Goal: Task Accomplishment & Management: Manage account settings

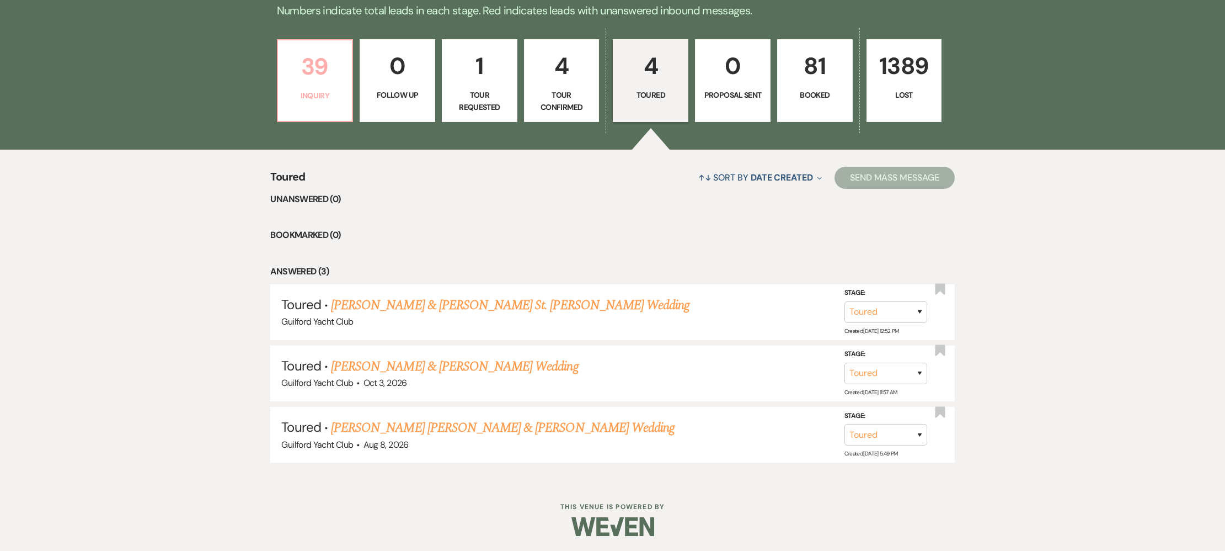
click at [316, 107] on link "39 Inquiry" at bounding box center [315, 80] width 77 height 83
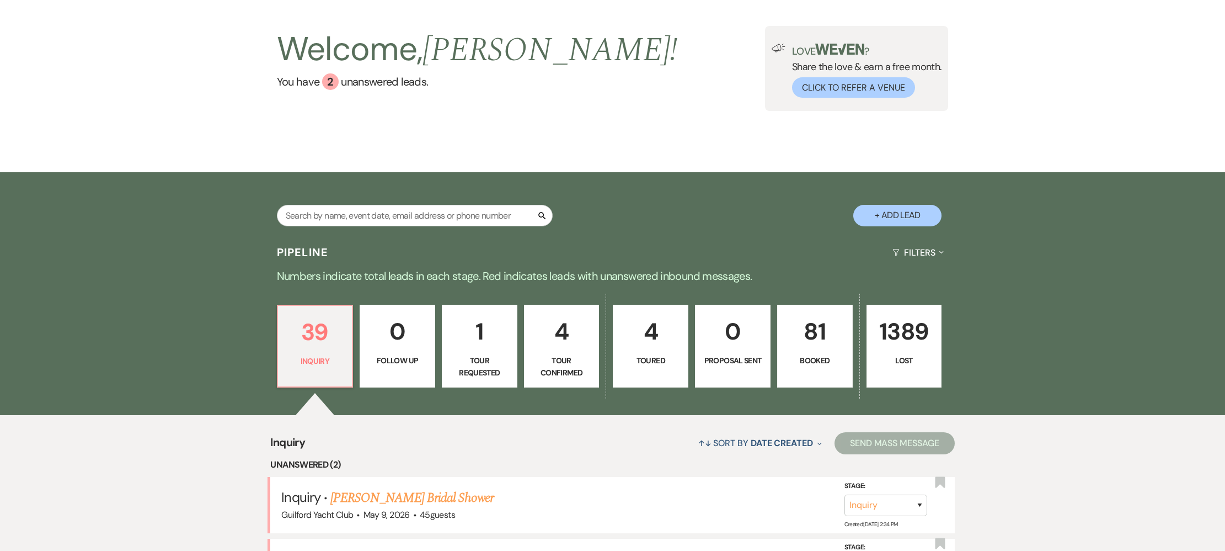
scroll to position [329, 0]
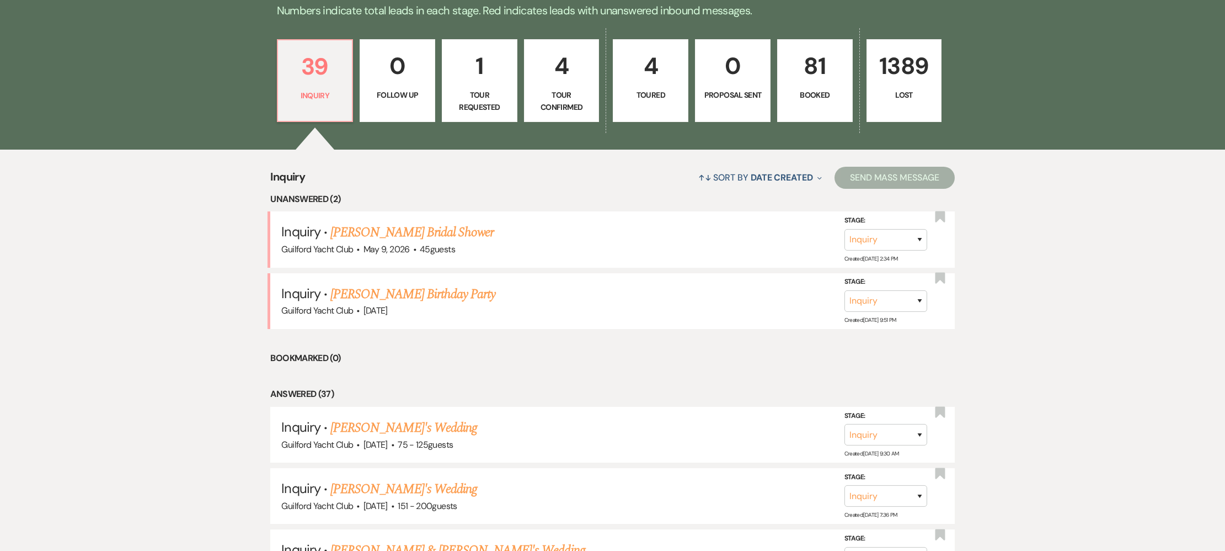
click at [374, 294] on link "[PERSON_NAME] Birthday Party" at bounding box center [412, 294] width 165 height 20
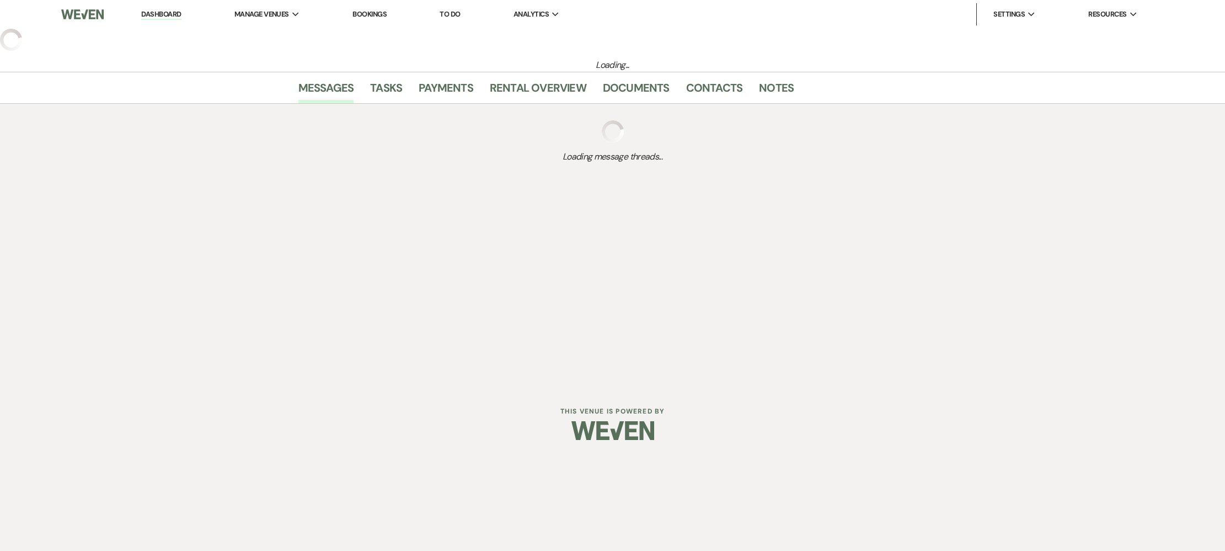
select select "5"
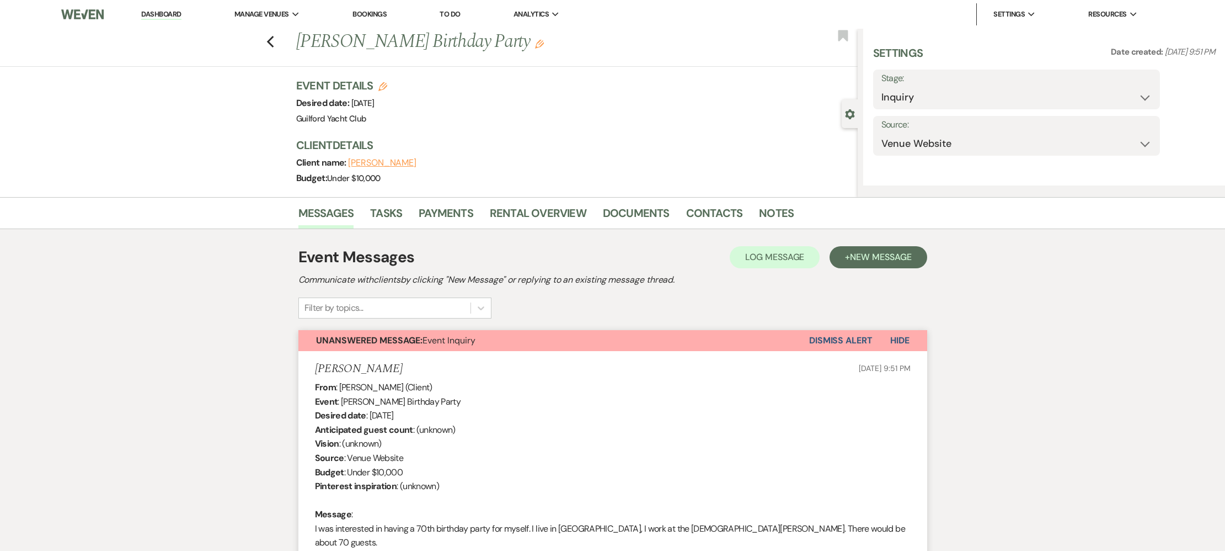
select select "4"
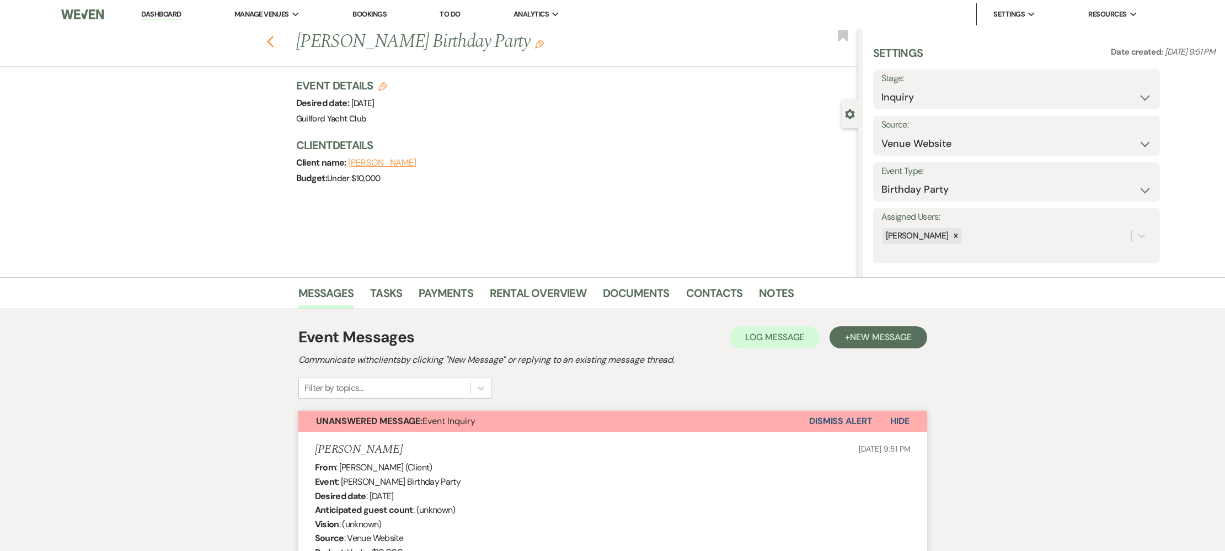
click at [270, 43] on use "button" at bounding box center [269, 42] width 7 height 12
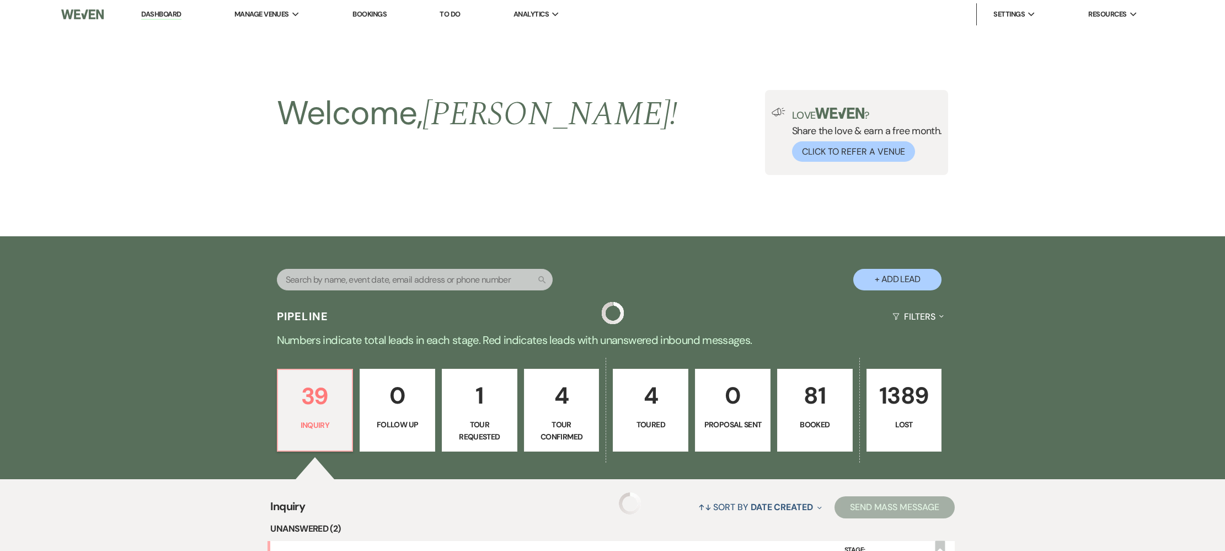
scroll to position [329, 0]
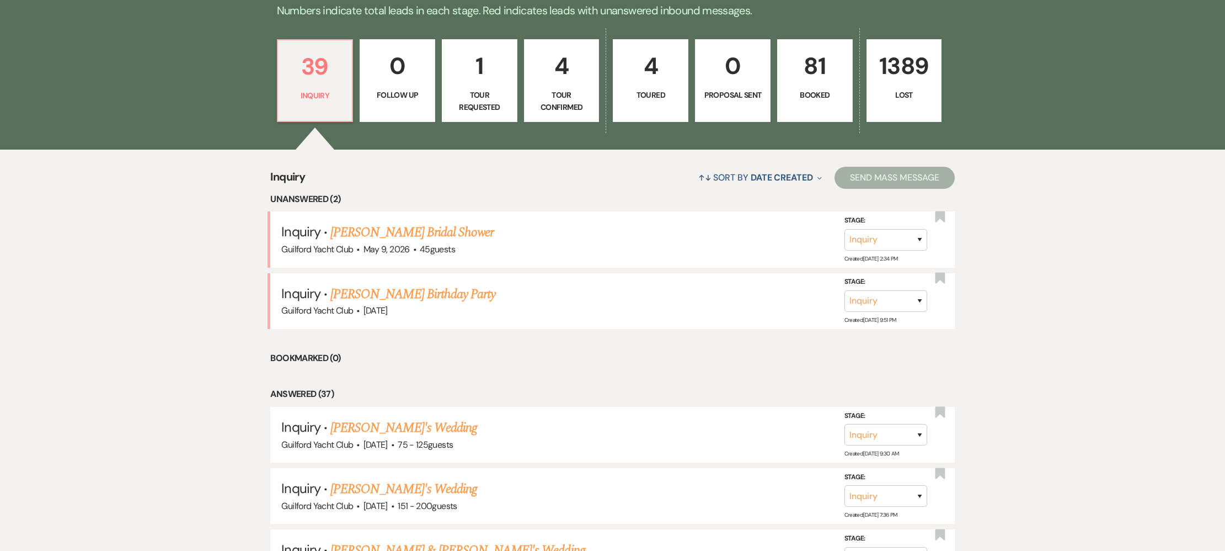
click at [391, 232] on link "[PERSON_NAME] Bridal Shower" at bounding box center [411, 232] width 163 height 20
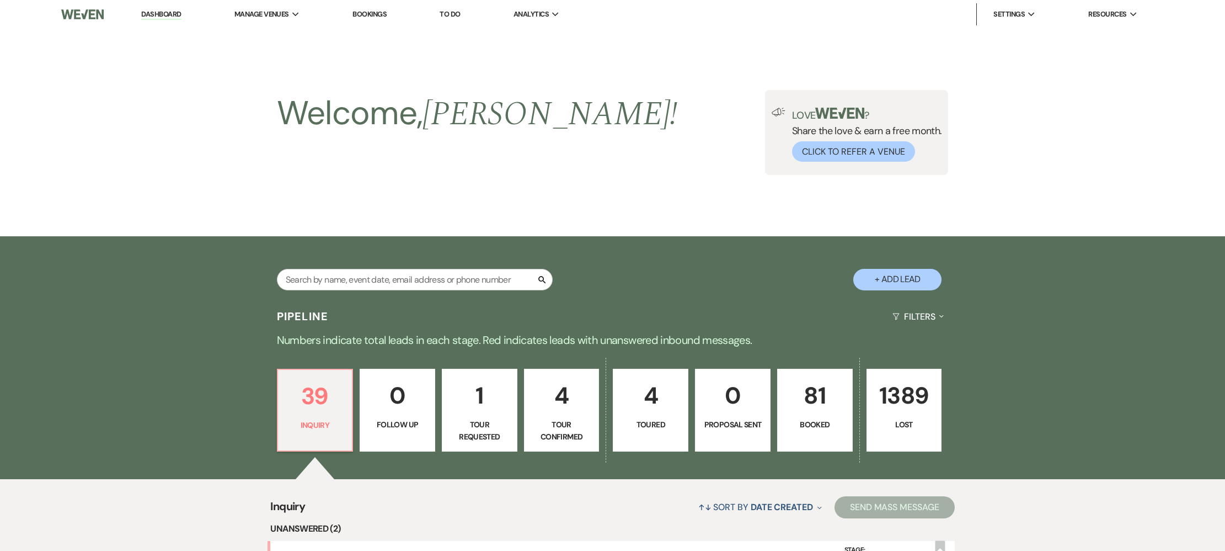
select select "5"
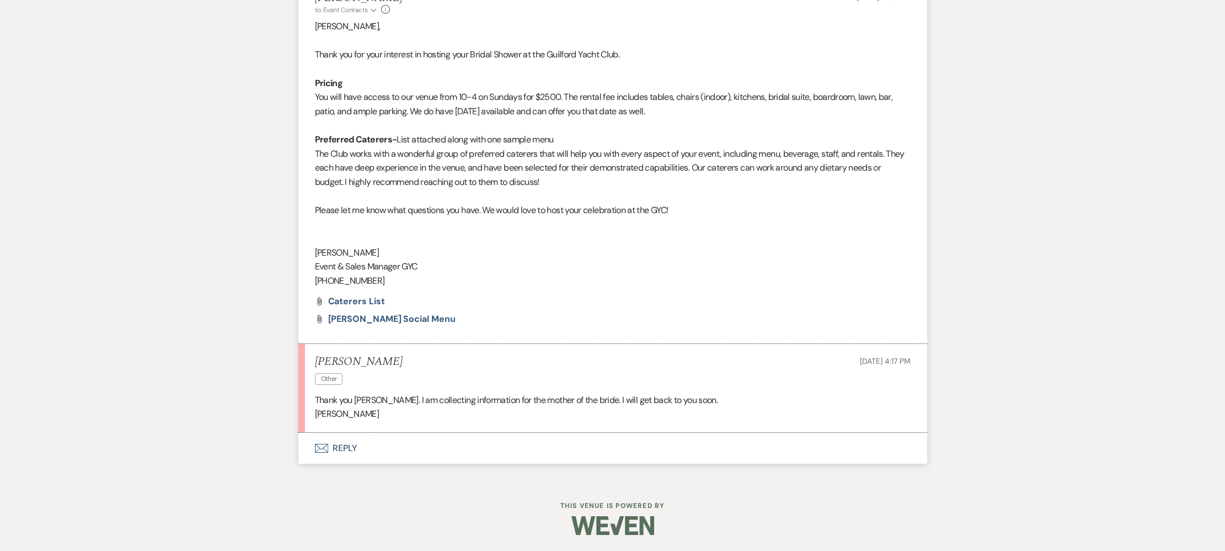
scroll to position [661, 0]
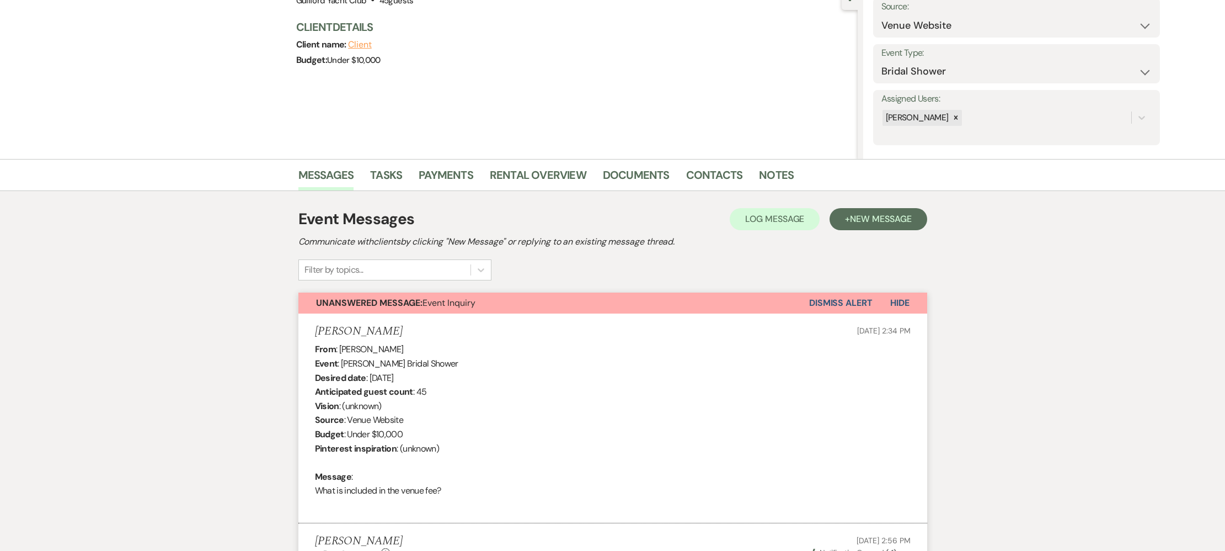
click at [834, 301] on button "Dismiss Alert" at bounding box center [840, 302] width 63 height 21
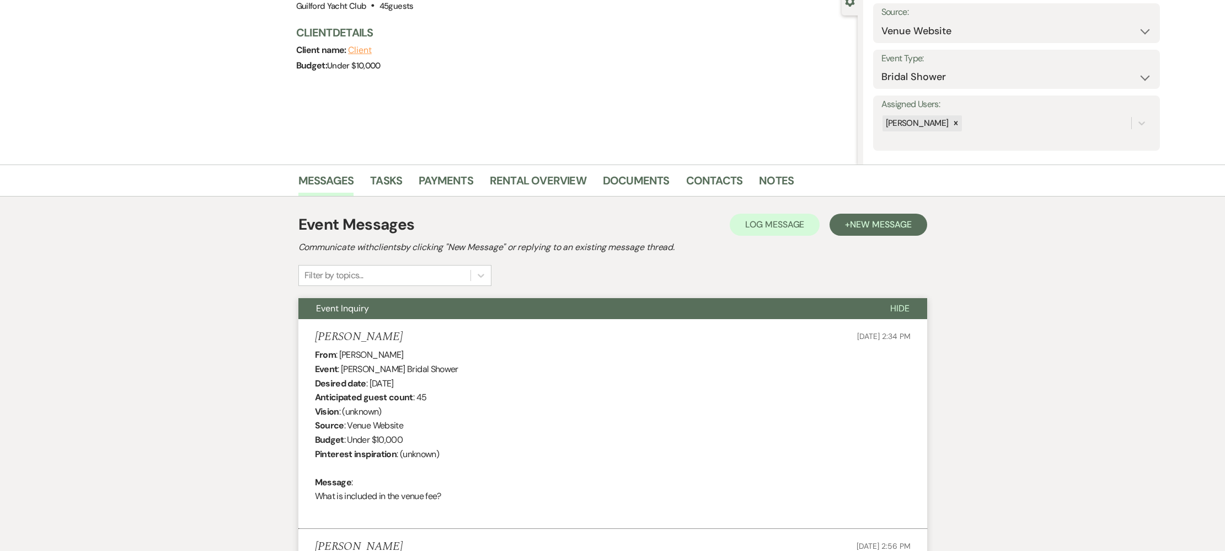
scroll to position [0, 0]
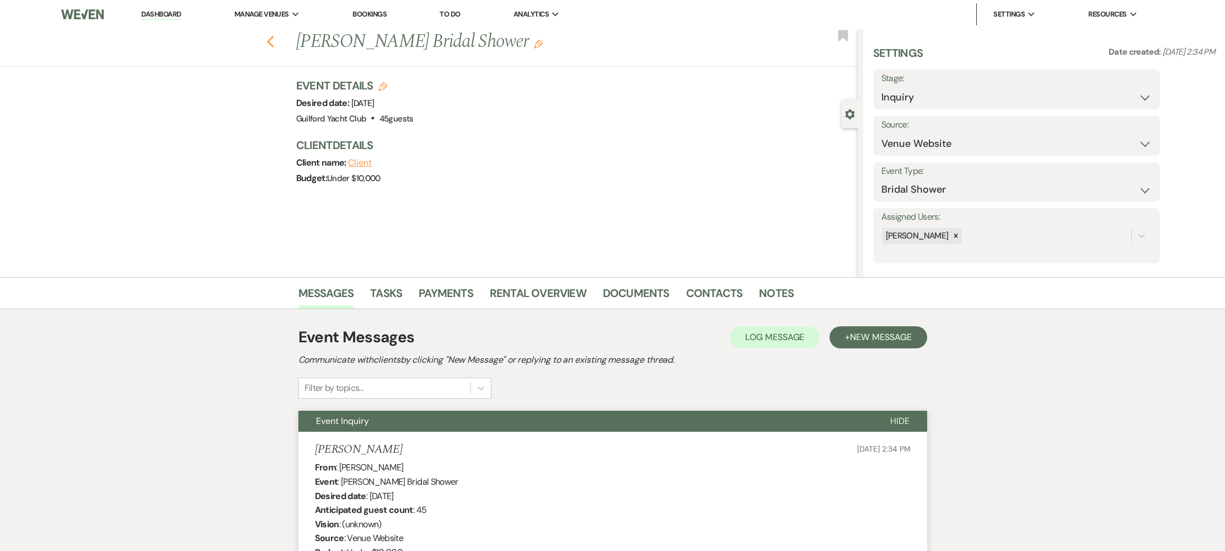
click at [269, 42] on use "button" at bounding box center [269, 42] width 7 height 12
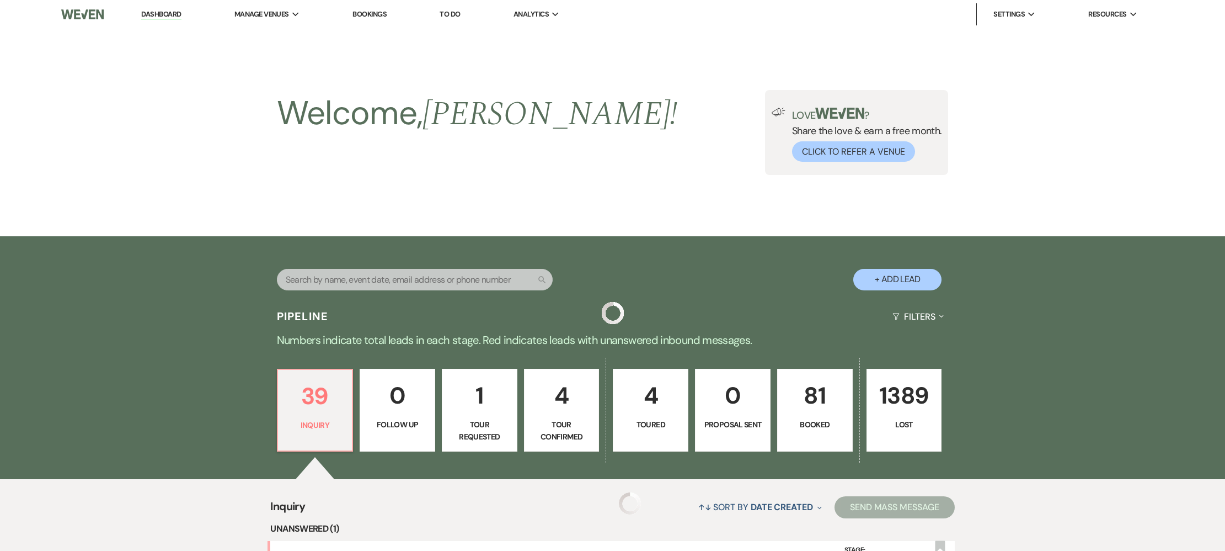
scroll to position [329, 0]
